Goal: Find specific page/section: Find specific page/section

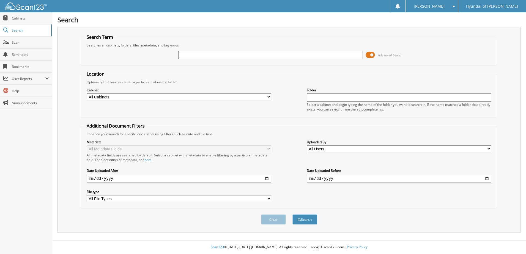
click at [191, 53] on input "text" at bounding box center [270, 55] width 185 height 8
type input "70235"
click at [292, 215] on button "Search" at bounding box center [304, 220] width 25 height 10
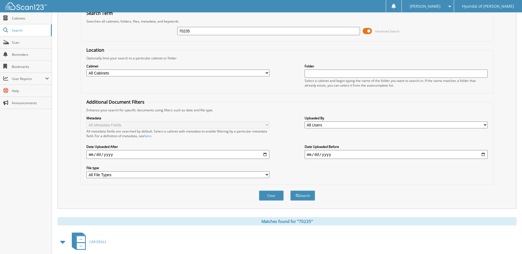
scroll to position [138, 0]
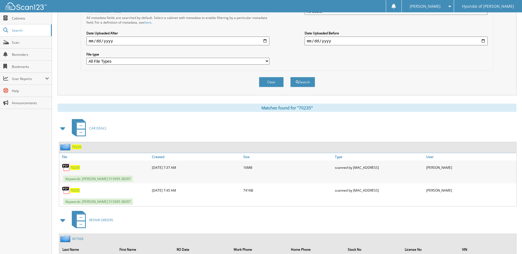
click at [75, 167] on span "70235" at bounding box center [75, 167] width 10 height 5
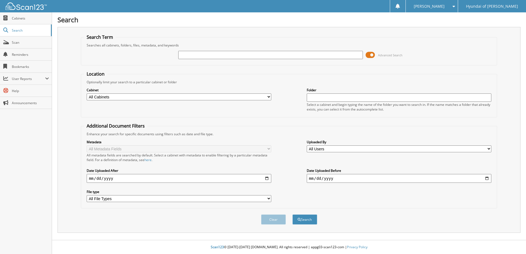
click at [300, 56] on input "text" at bounding box center [270, 55] width 185 height 8
type input "70261"
click at [292, 215] on button "Search" at bounding box center [304, 220] width 25 height 10
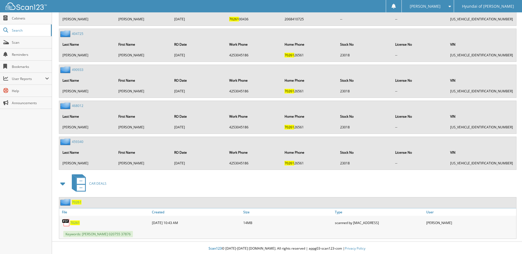
scroll to position [585, 0]
